Goal: Task Accomplishment & Management: Use online tool/utility

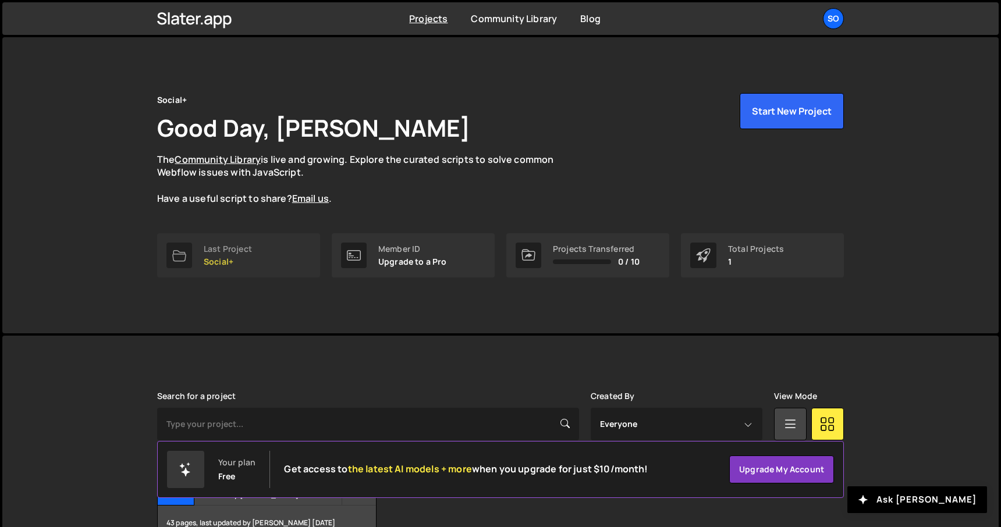
click at [200, 253] on link "Last Project Social+" at bounding box center [238, 255] width 163 height 44
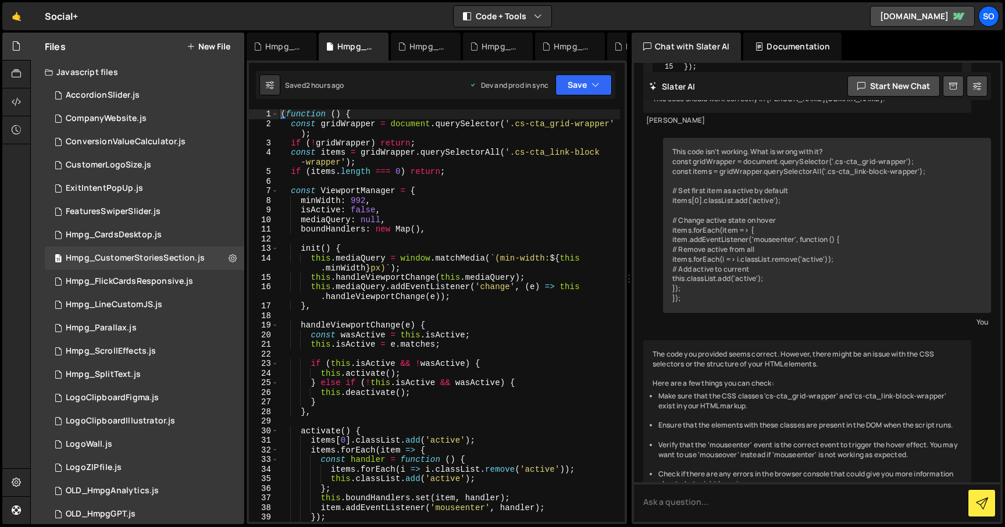
scroll to position [586, 0]
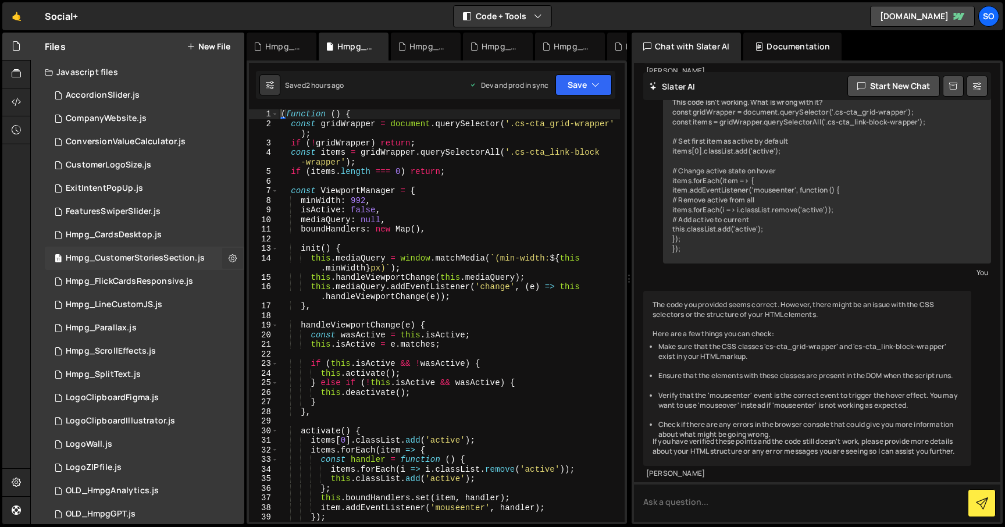
click at [223, 254] on button at bounding box center [232, 258] width 21 height 21
type input "Hmpg_CustomerStoriesSection"
radio input "true"
checkbox input "true"
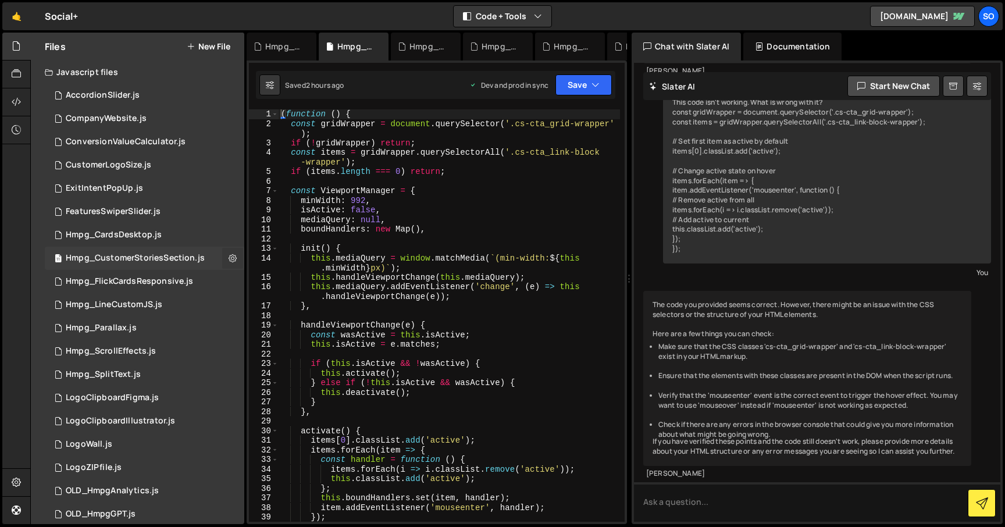
checkbox input "true"
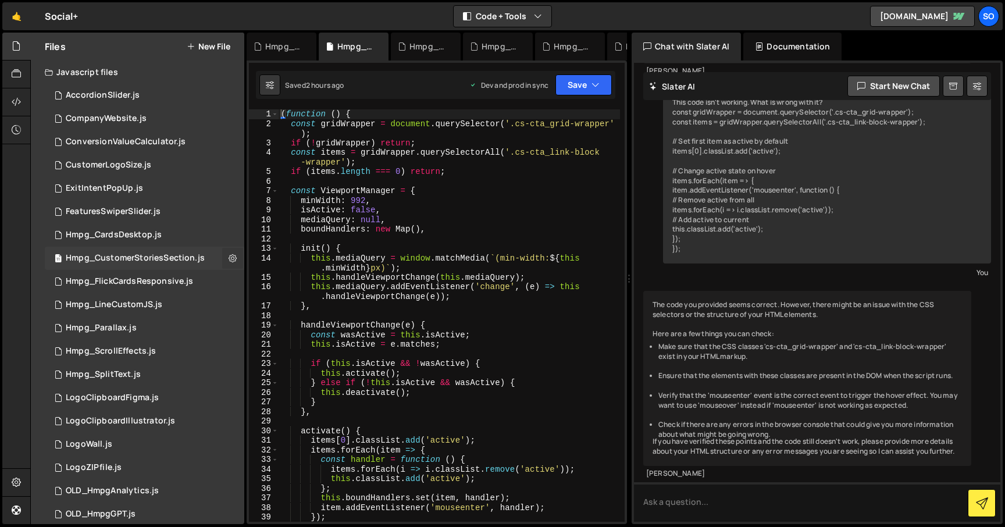
checkbox input "true"
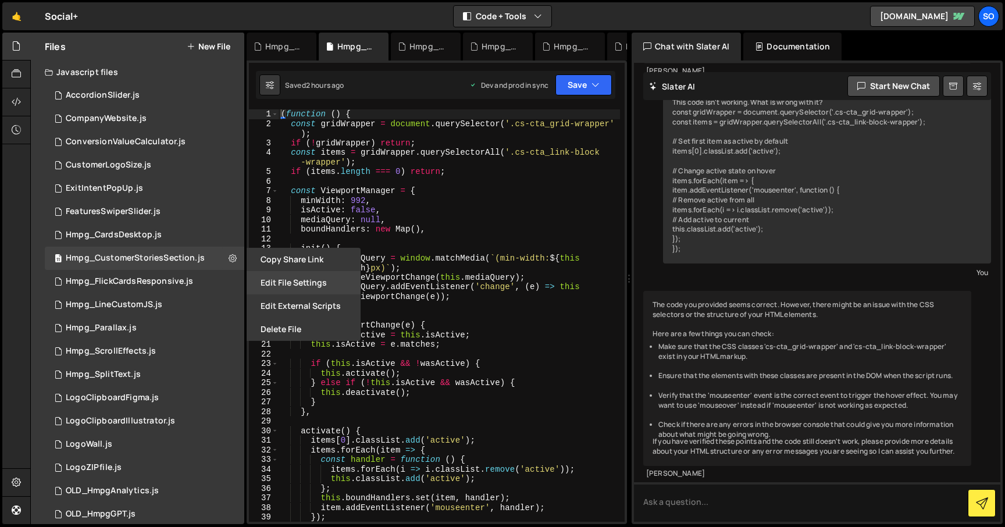
click at [264, 285] on button "Edit File Settings" at bounding box center [304, 282] width 114 height 23
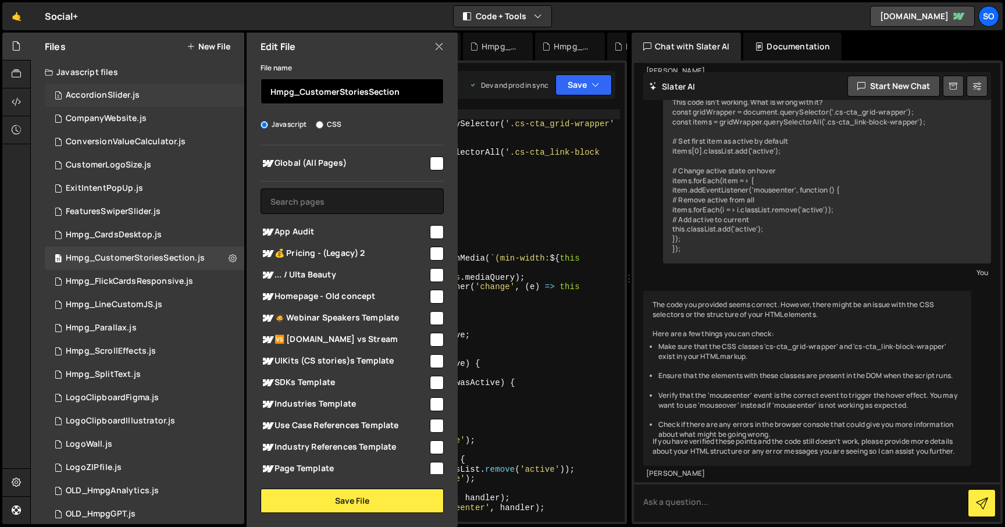
drag, startPoint x: 301, startPoint y: 94, endPoint x: 236, endPoint y: 94, distance: 65.2
click at [236, 94] on div "Files New File Javascript files 2 AccordionSlider.js 0 1 CompanyWebsite.js 0 1 …" at bounding box center [137, 279] width 213 height 492
type input "CustomerStoriesSection"
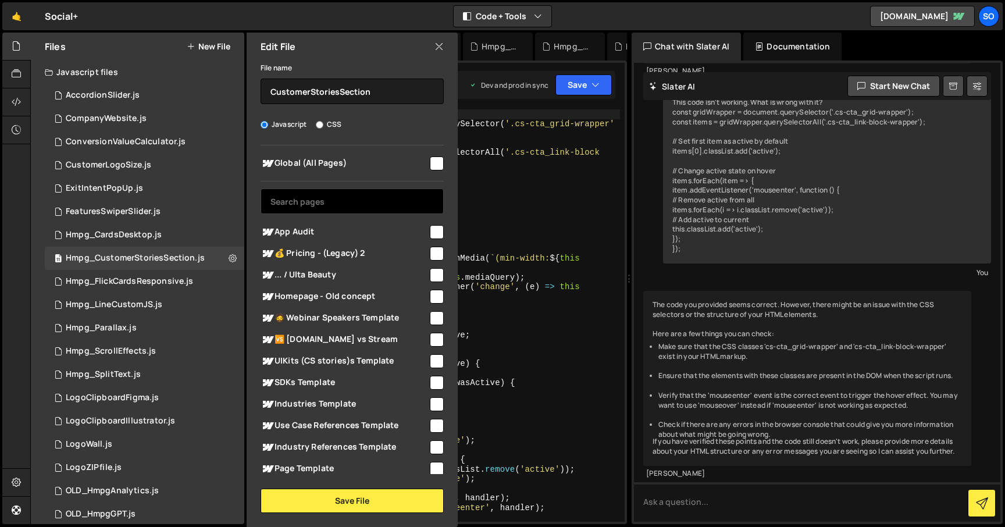
click at [315, 198] on input "text" at bounding box center [352, 201] width 183 height 26
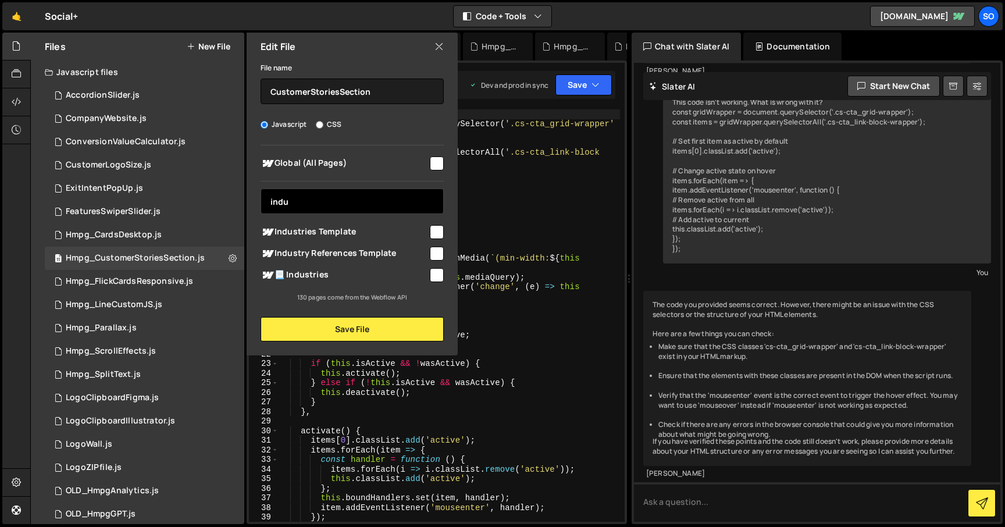
type input "indu"
click at [435, 232] on input "checkbox" at bounding box center [437, 232] width 14 height 14
checkbox input "true"
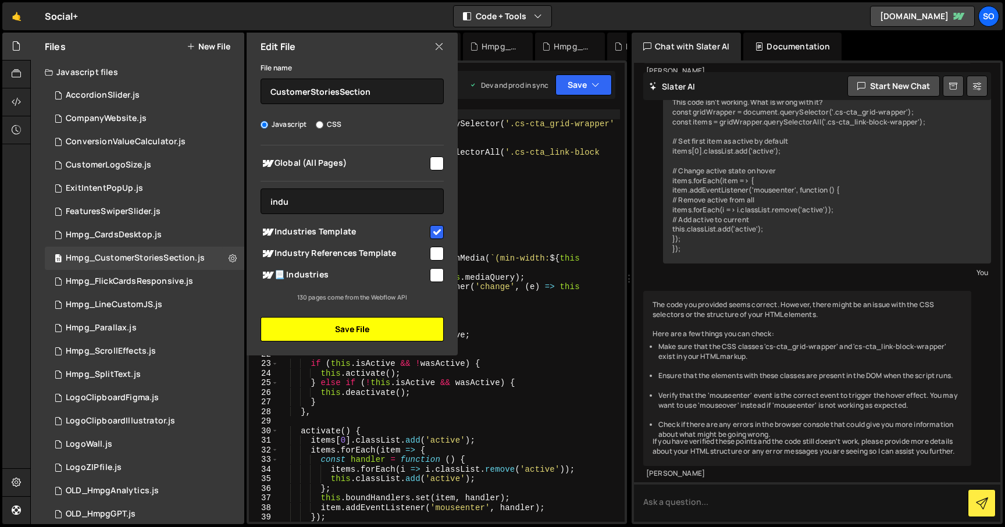
click at [350, 332] on button "Save File" at bounding box center [352, 329] width 183 height 24
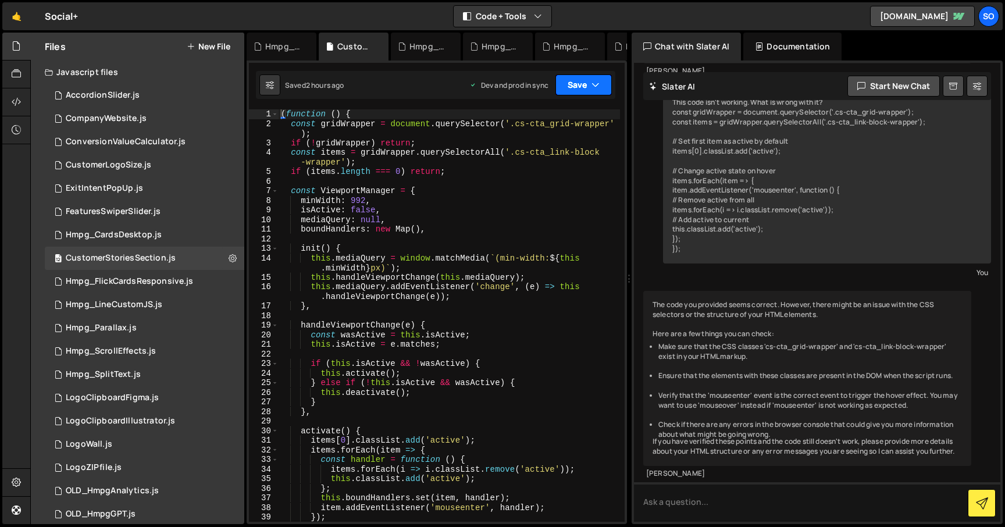
click at [580, 92] on button "Save" at bounding box center [584, 84] width 56 height 21
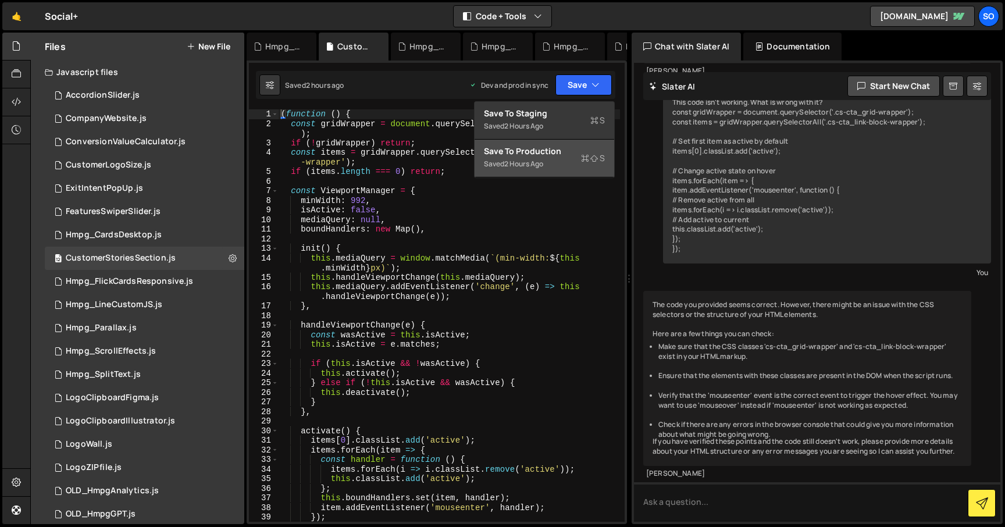
click at [556, 151] on div "Save to Production S" at bounding box center [544, 151] width 121 height 12
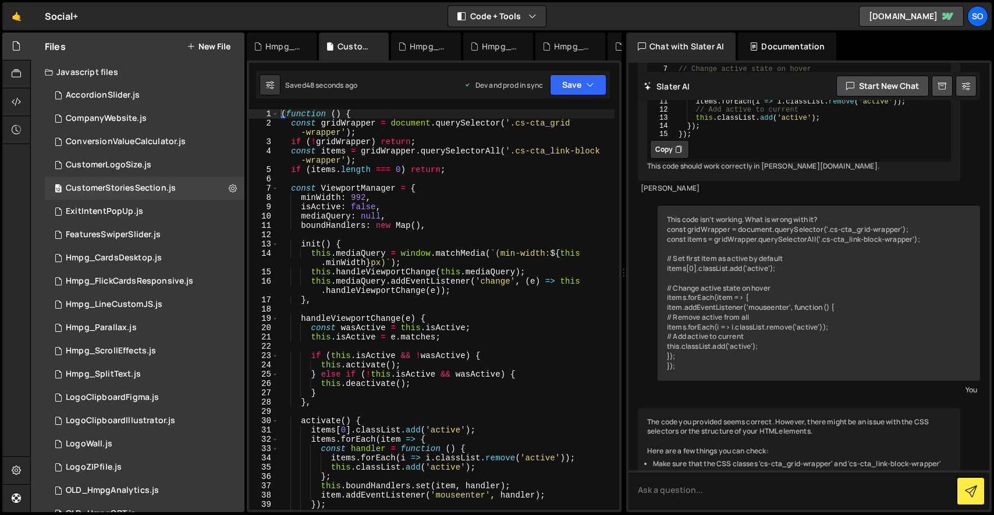
scroll to position [597, 0]
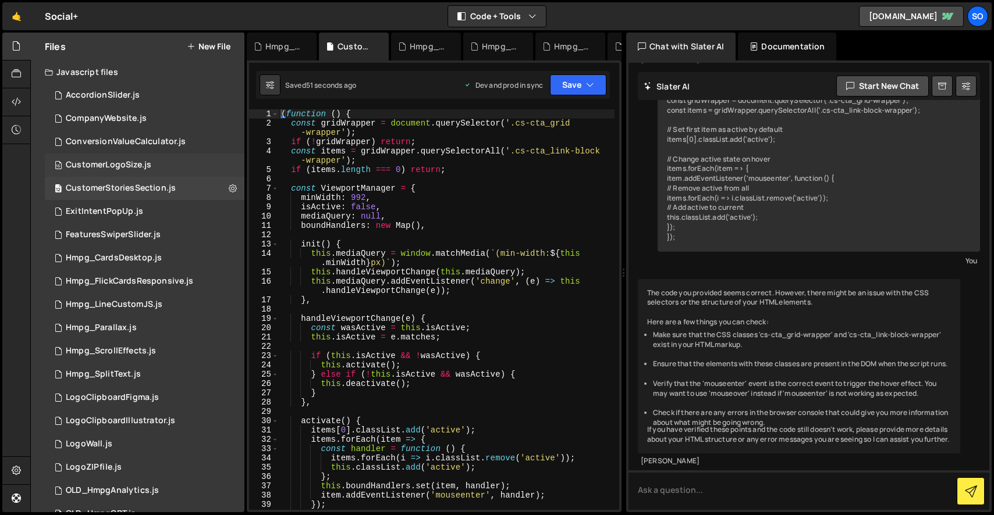
click at [226, 163] on div "16 CustomerLogoSize.js 0" at bounding box center [145, 165] width 200 height 23
click at [229, 167] on icon at bounding box center [233, 164] width 8 height 11
type input "CustomerLogoSize"
radio input "true"
checkbox input "true"
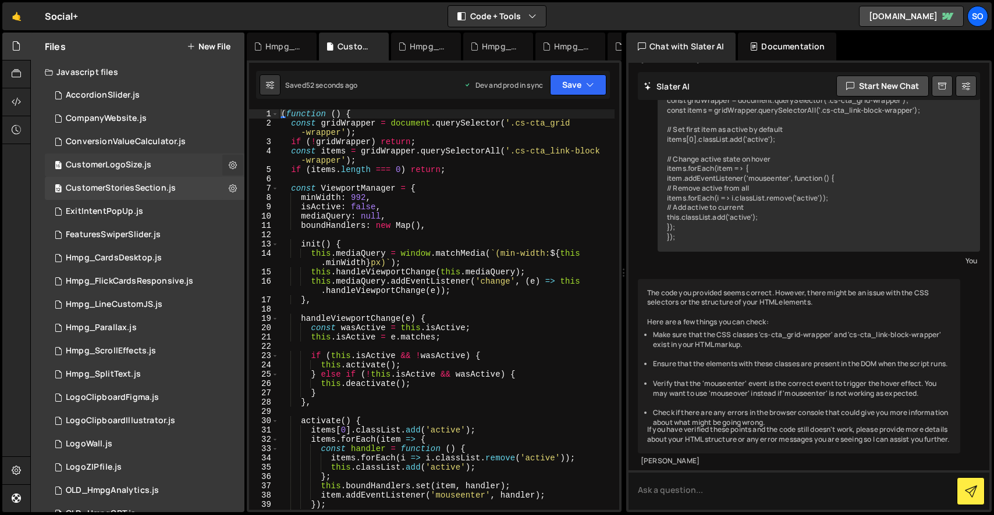
checkbox input "true"
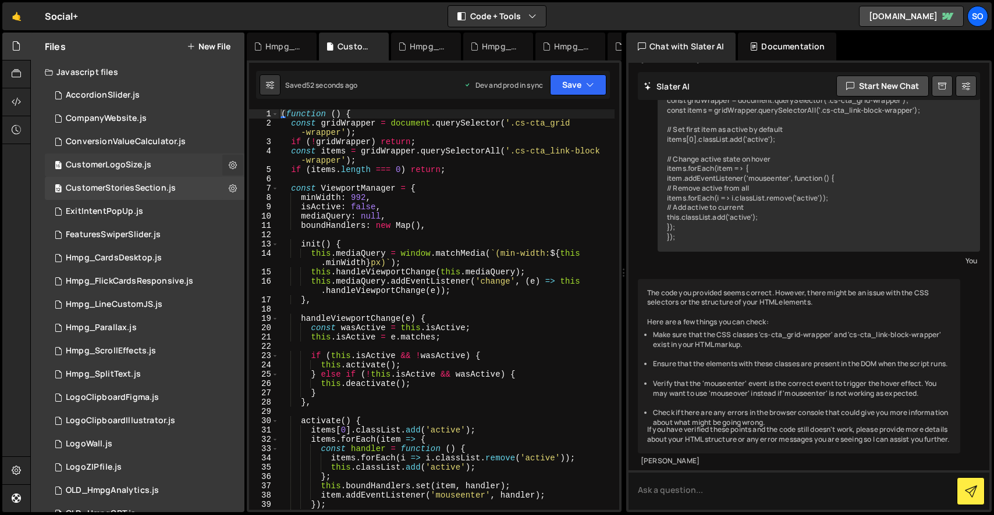
checkbox input "true"
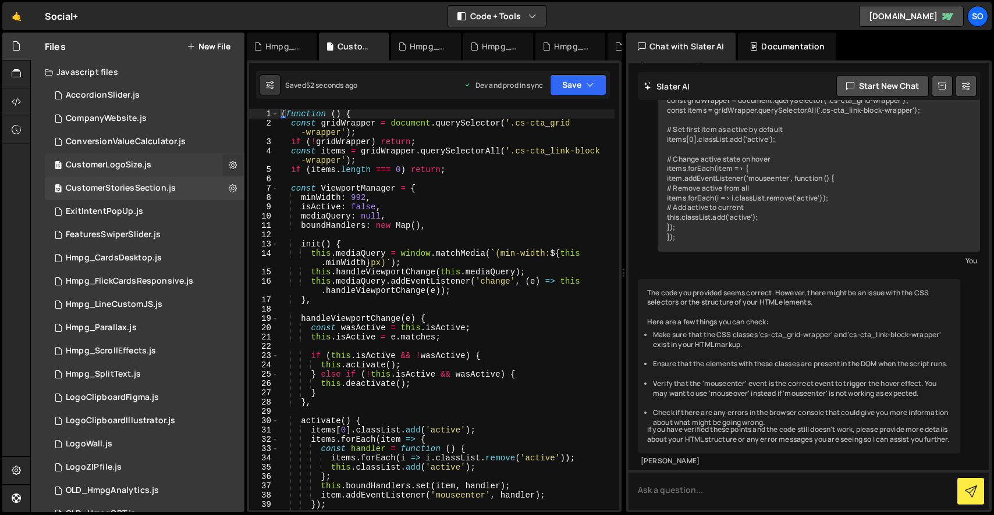
checkbox input "true"
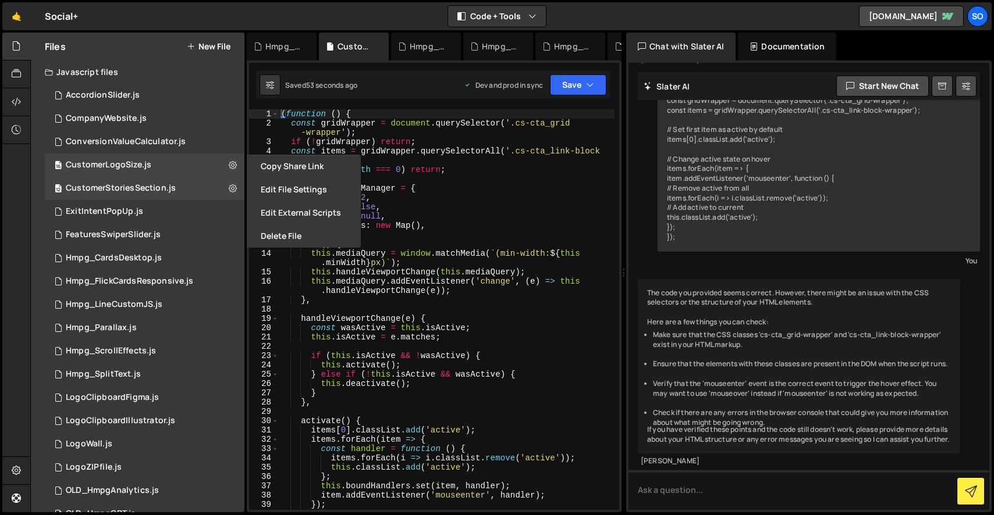
checkbox input "false"
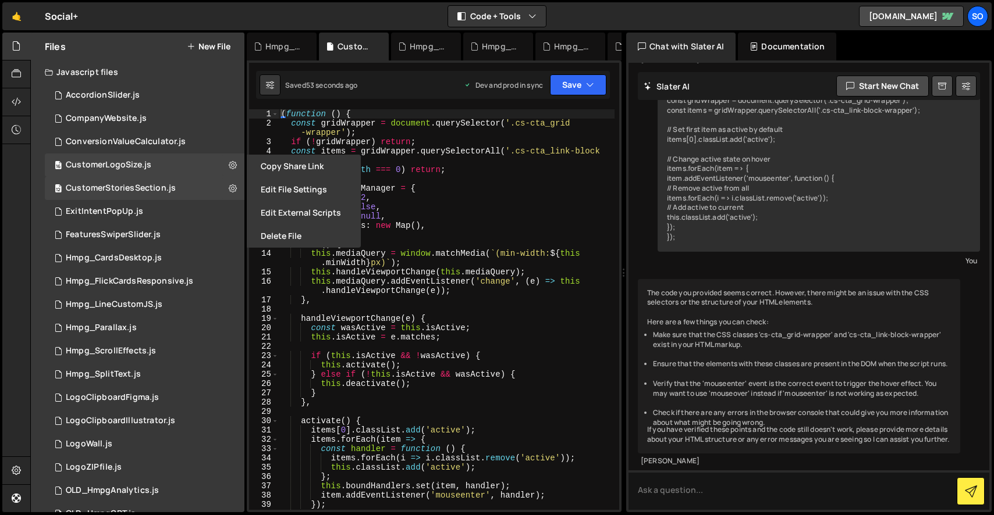
checkbox input "false"
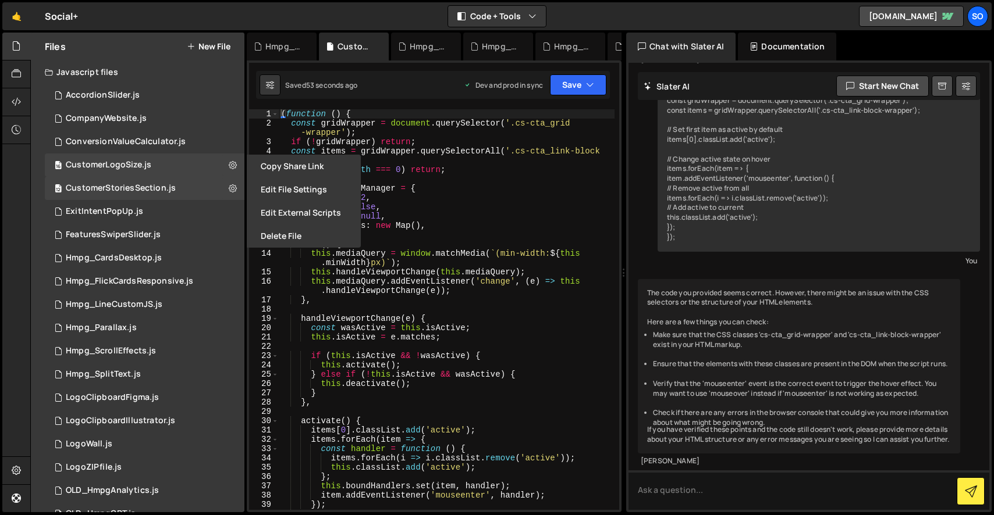
checkbox input "false"
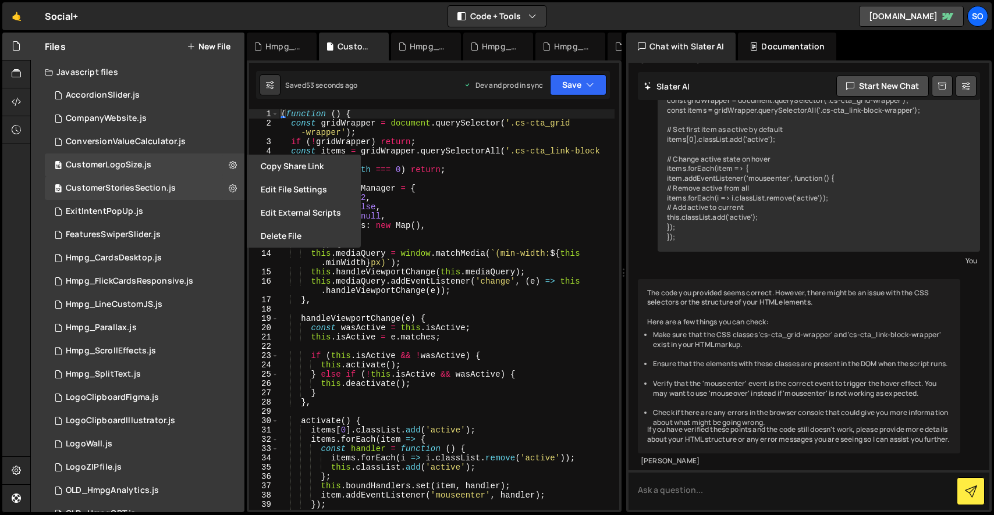
type textarea "var elements = document.querySelectorAll(".cs-thumbnail_logo");"
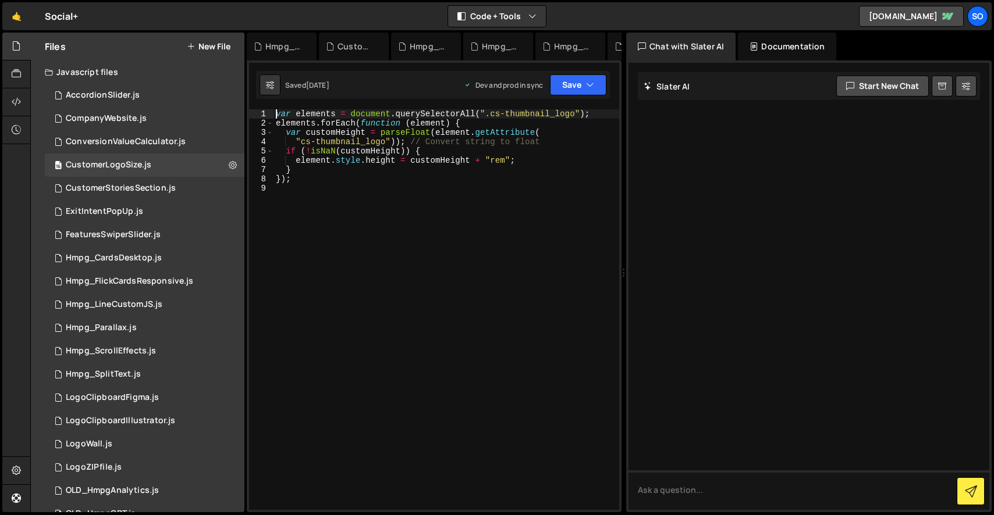
scroll to position [0, 0]
click at [269, 184] on div "9" at bounding box center [261, 188] width 24 height 9
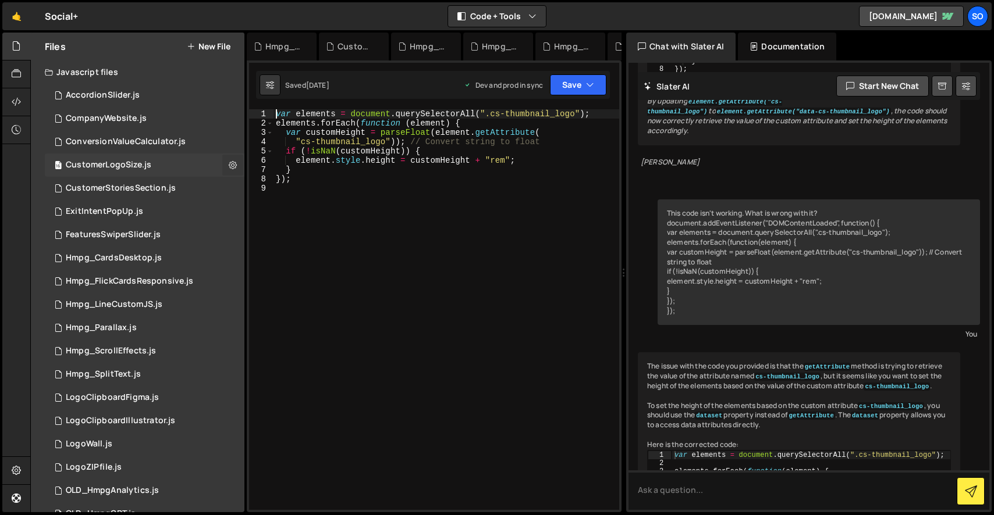
scroll to position [599, 0]
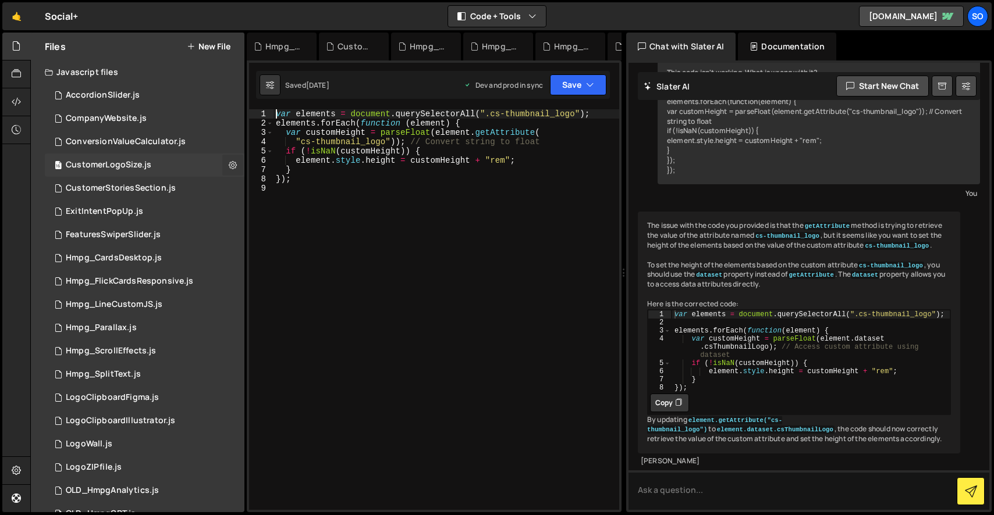
click at [230, 166] on icon at bounding box center [233, 164] width 8 height 11
type input "CustomerLogoSize"
radio input "true"
checkbox input "true"
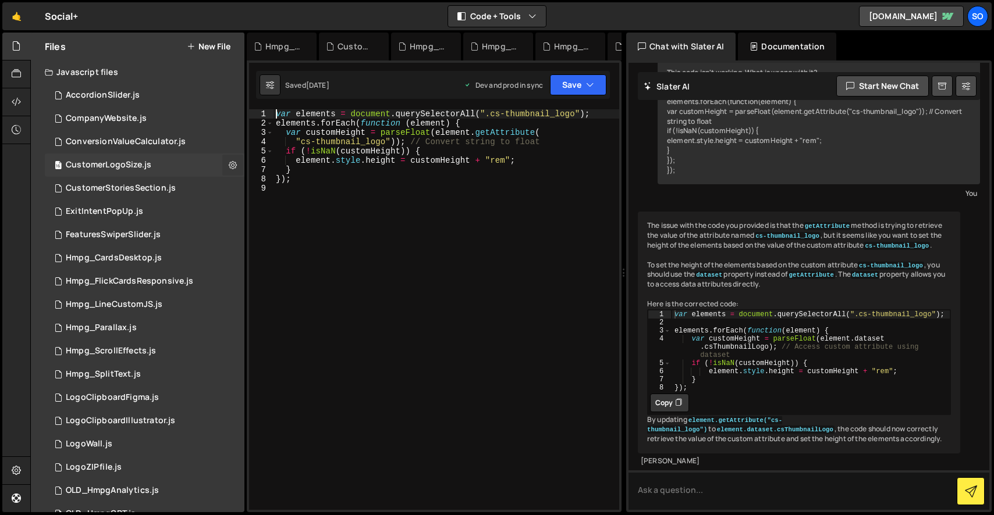
checkbox input "true"
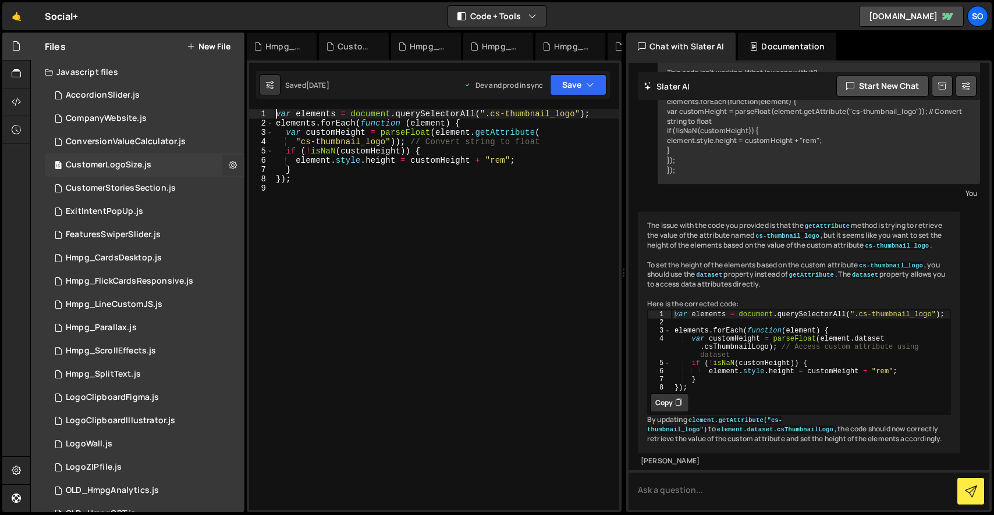
checkbox input "true"
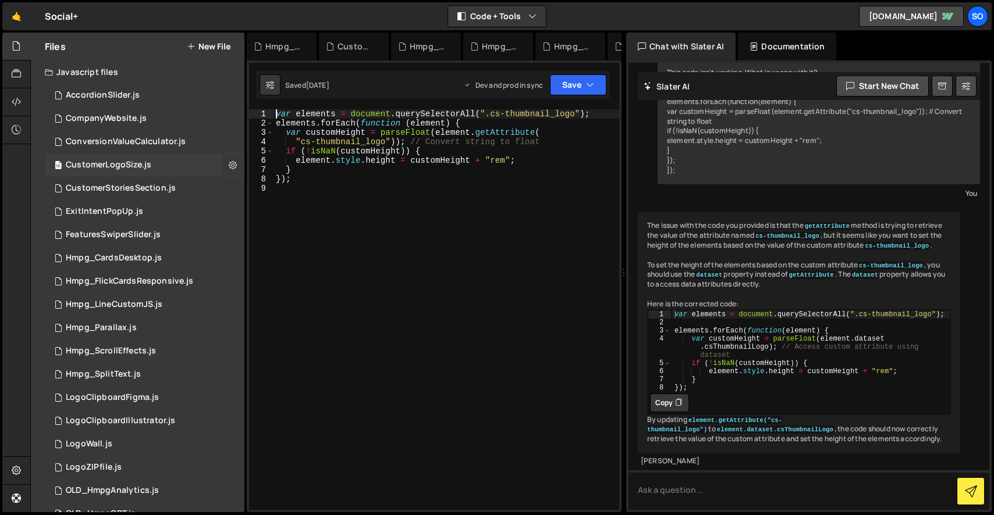
checkbox input "true"
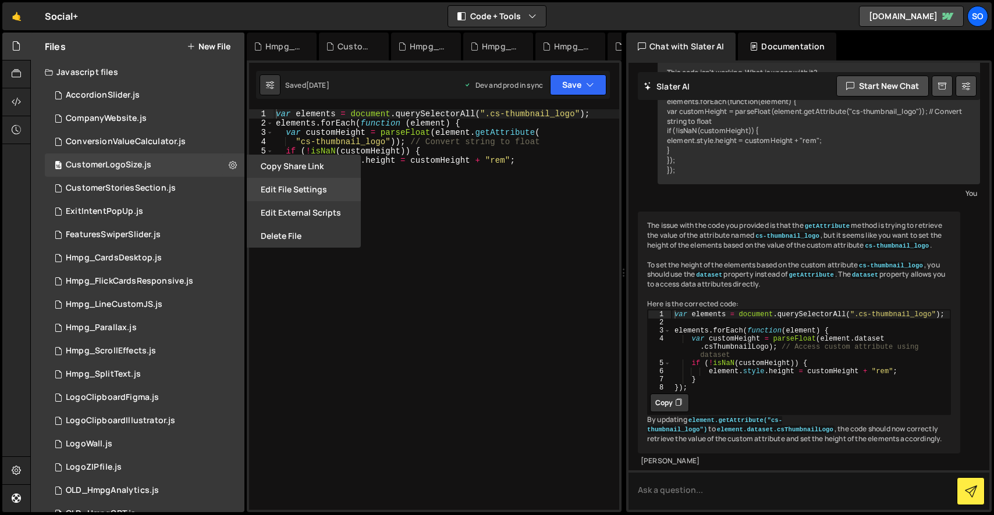
click at [272, 191] on button "Edit File Settings" at bounding box center [304, 189] width 114 height 23
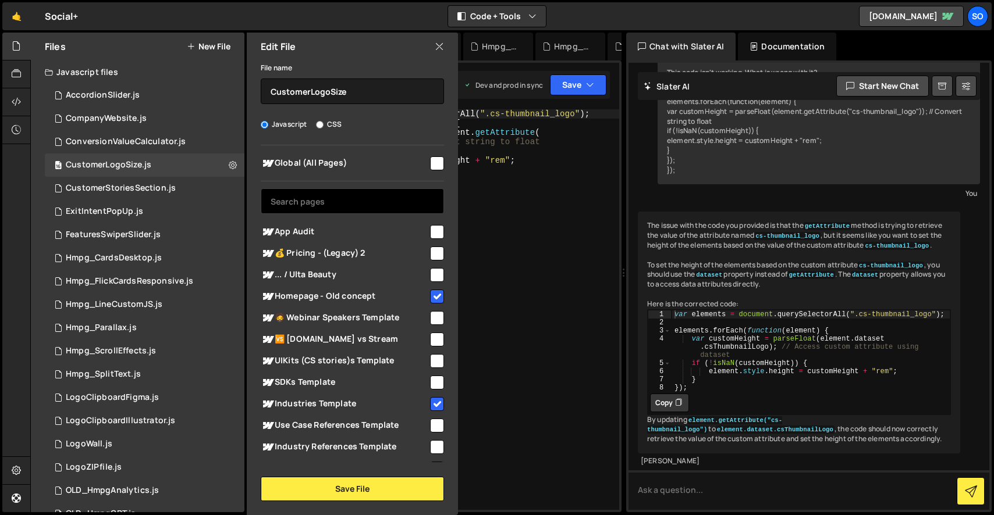
click at [322, 202] on input "text" at bounding box center [352, 201] width 183 height 26
click at [442, 44] on icon at bounding box center [439, 46] width 9 height 13
